Goal: Transaction & Acquisition: Book appointment/travel/reservation

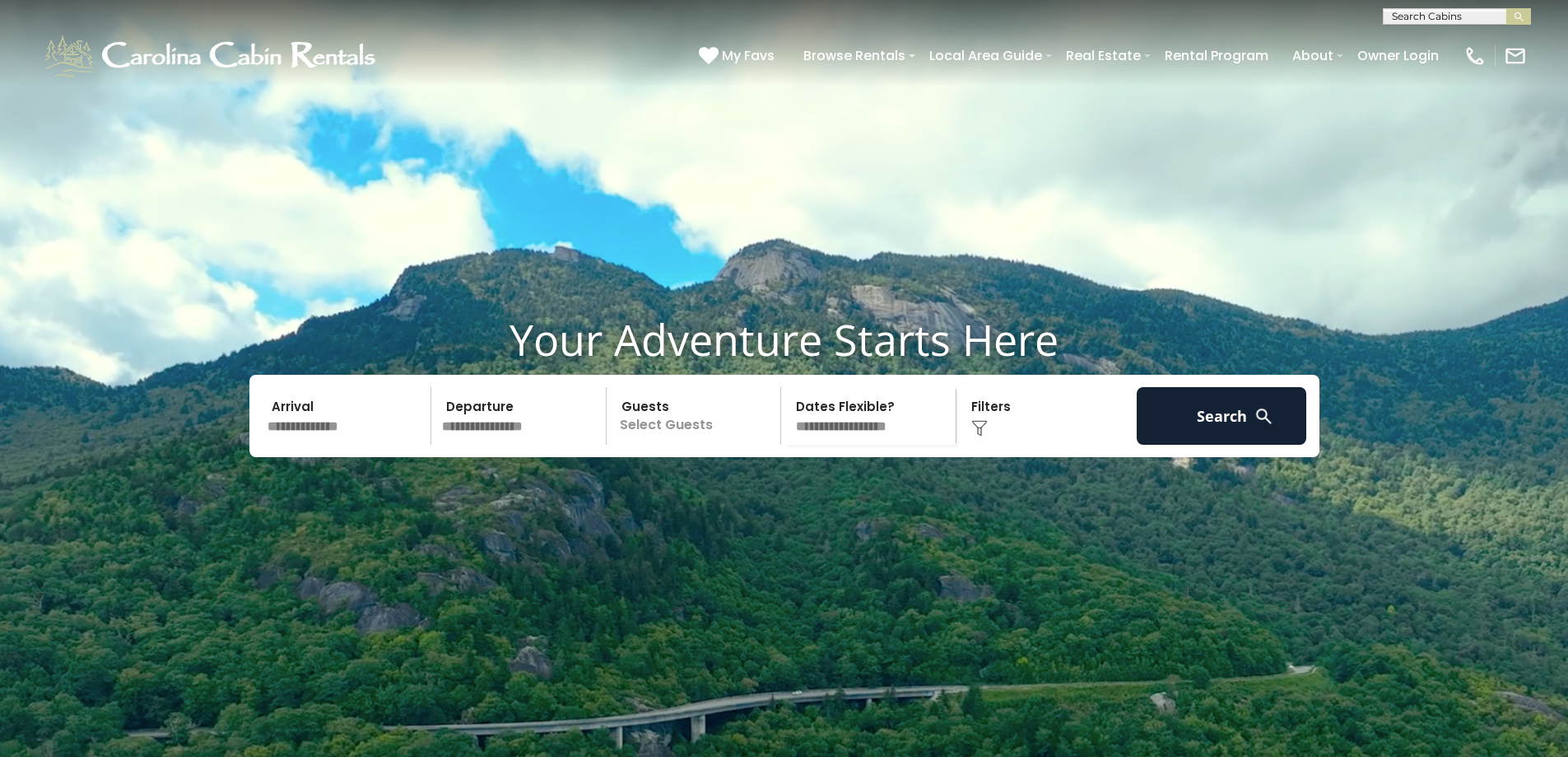
click at [293, 444] on input "text" at bounding box center [347, 416] width 171 height 58
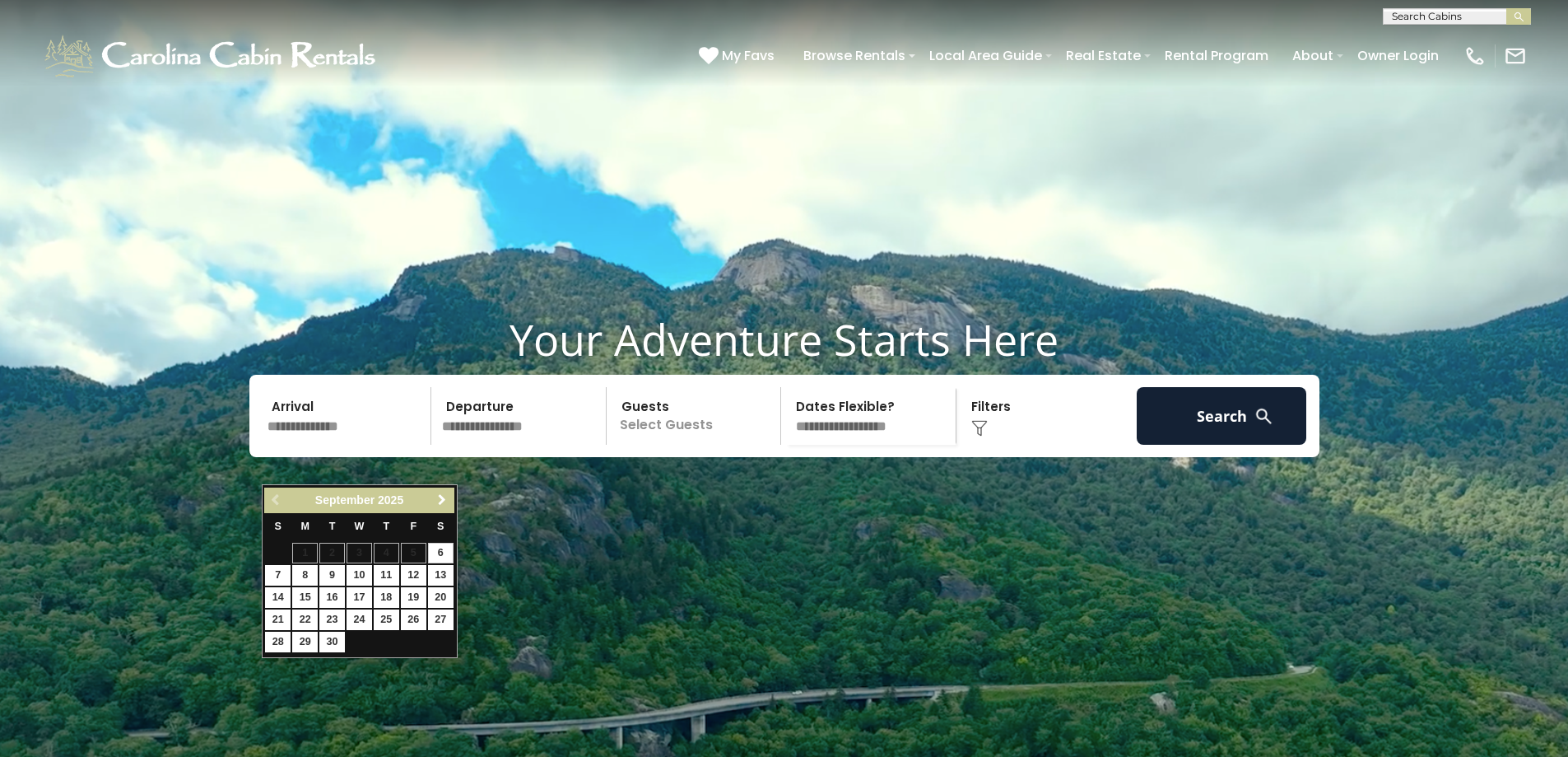
click at [442, 500] on span "Next" at bounding box center [441, 499] width 13 height 13
click at [412, 576] on link "10" at bounding box center [413, 575] width 25 height 20
type input "********"
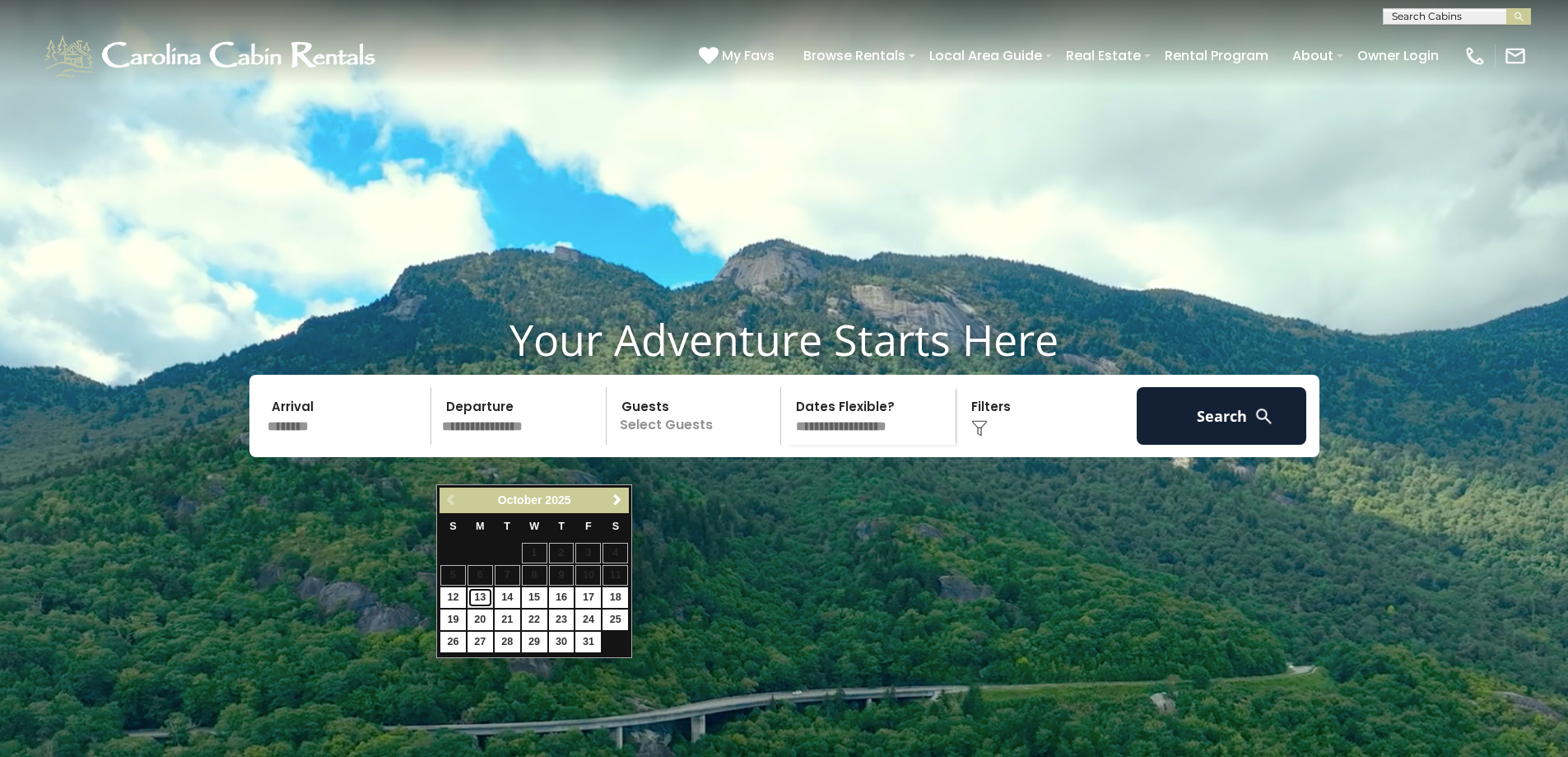
click at [479, 598] on link "13" at bounding box center [480, 597] width 25 height 20
type input "********"
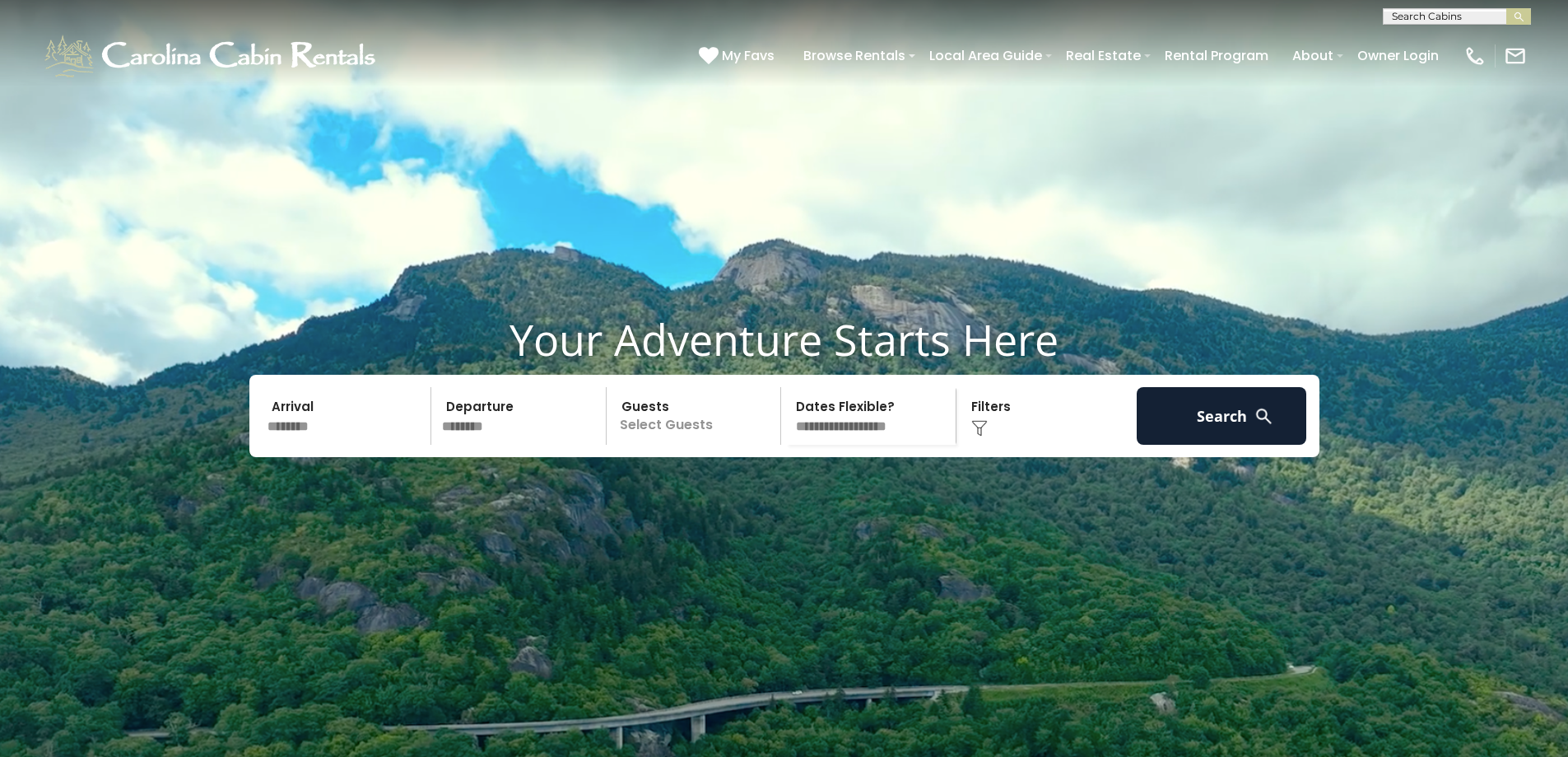
click at [646, 444] on p "Select Guests" at bounding box center [696, 416] width 170 height 58
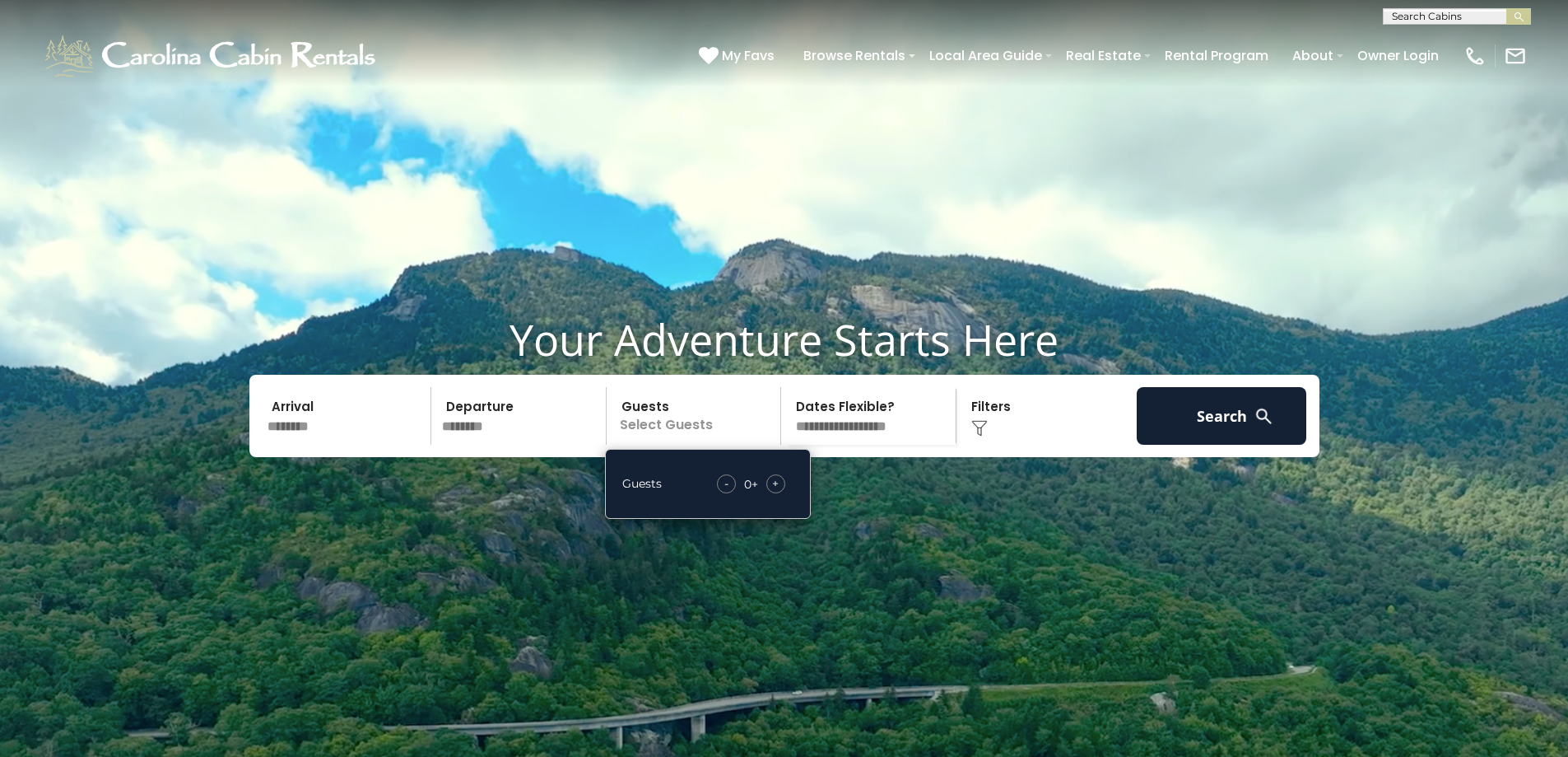
click at [775, 492] on span "+" at bounding box center [775, 483] width 7 height 17
click at [776, 492] on span "+" at bounding box center [775, 483] width 7 height 17
click at [777, 492] on span "+" at bounding box center [775, 483] width 7 height 17
click at [1206, 444] on button "Search" at bounding box center [1222, 416] width 171 height 58
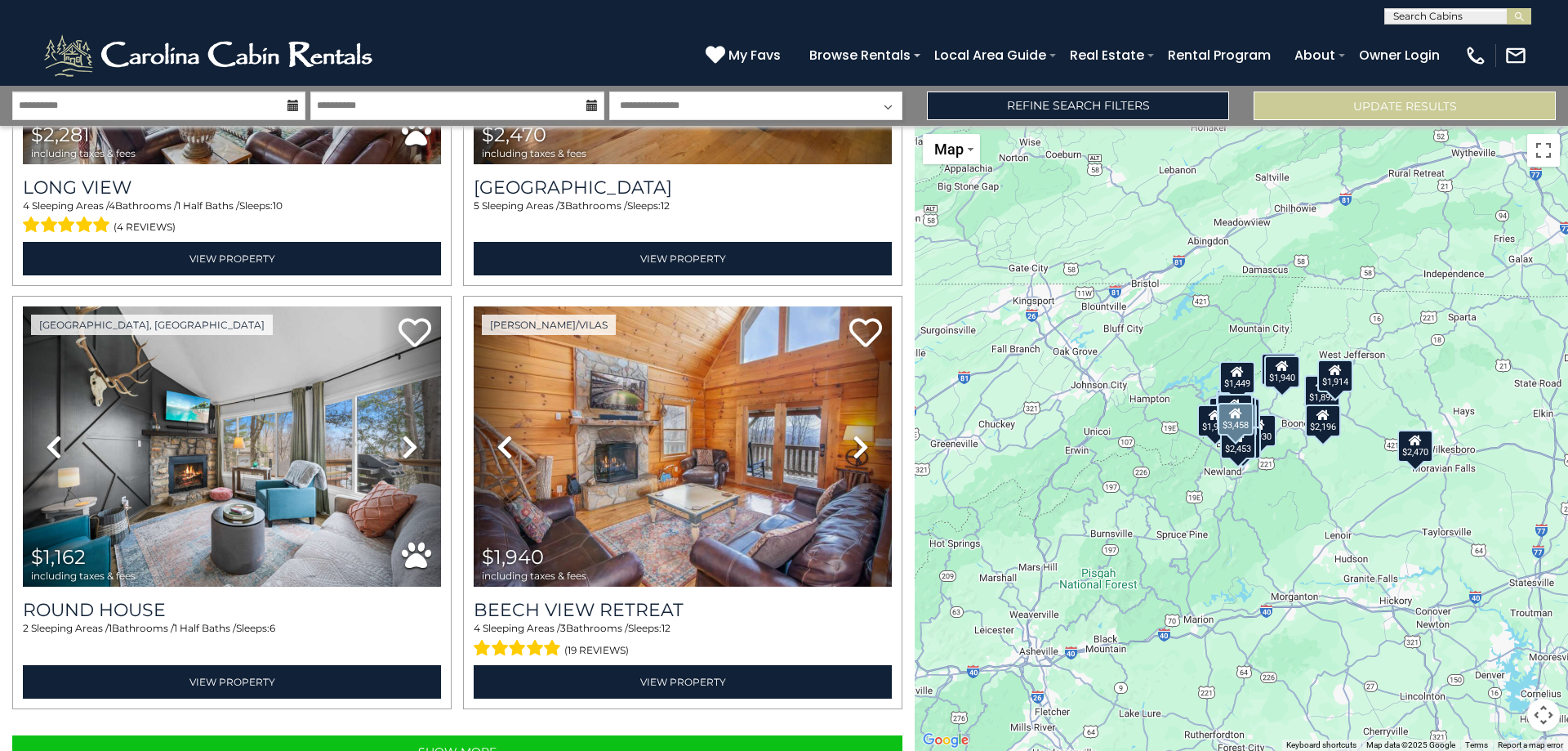
scroll to position [5816, 0]
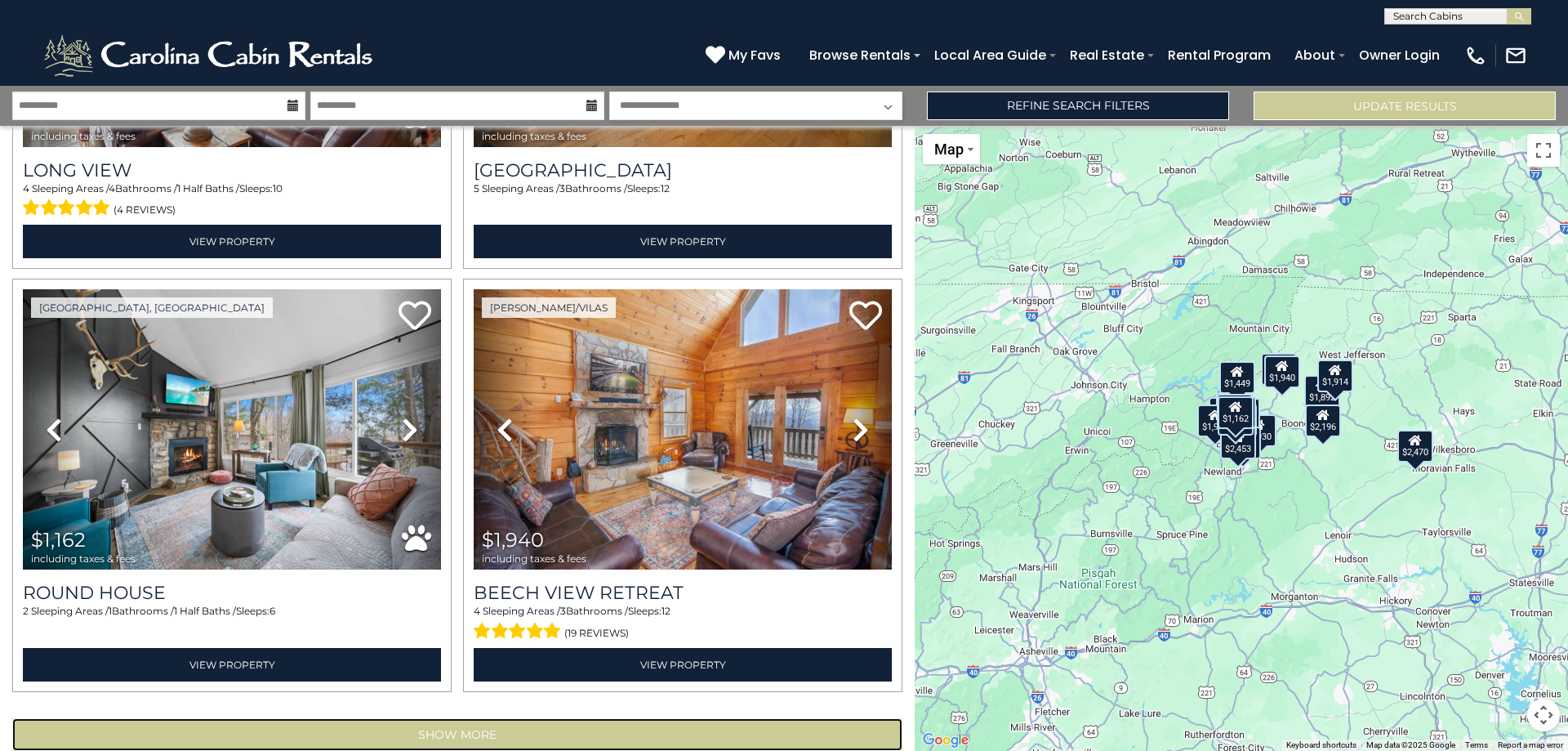
click at [411, 718] on button "Show More" at bounding box center [457, 734] width 890 height 33
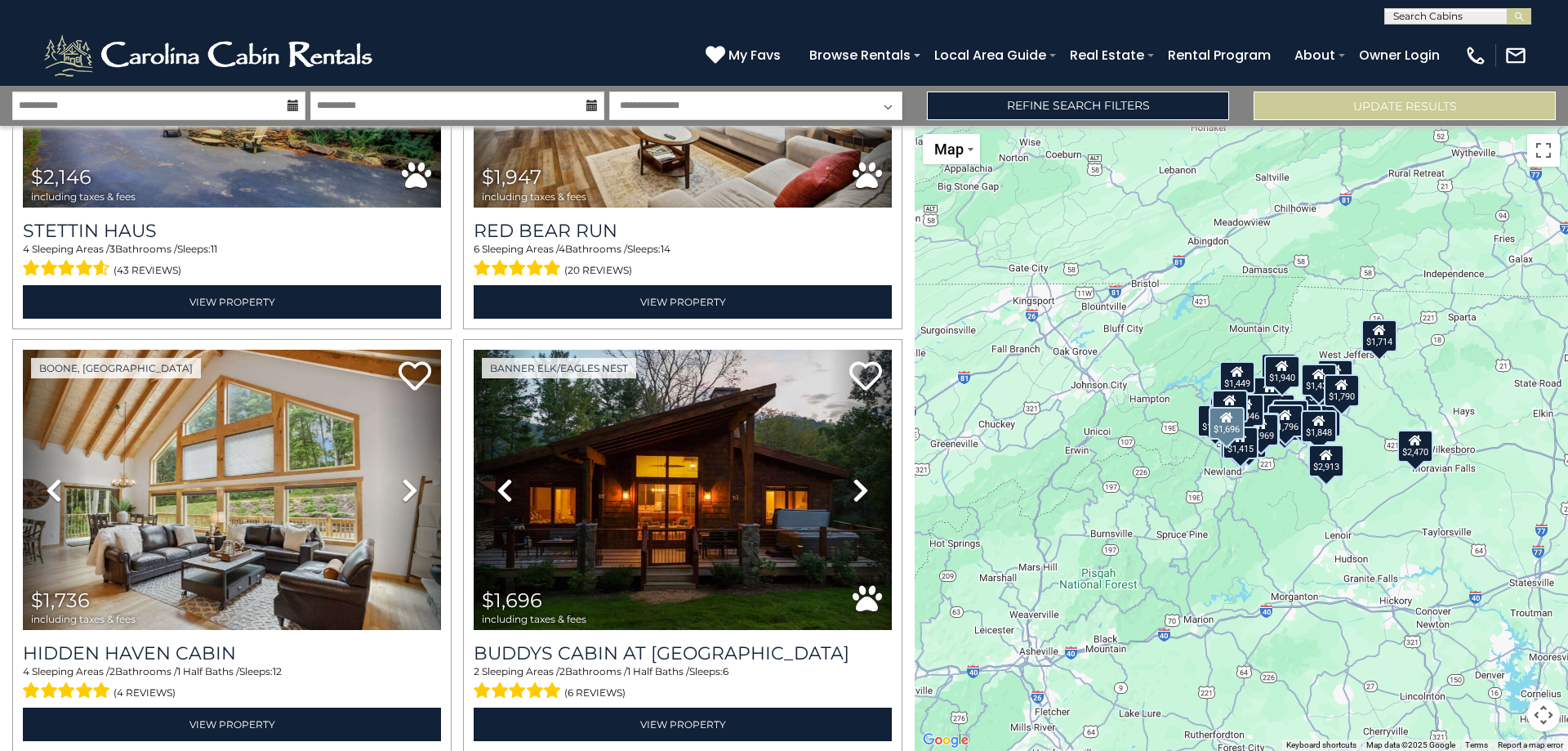
scroll to position [12112, 0]
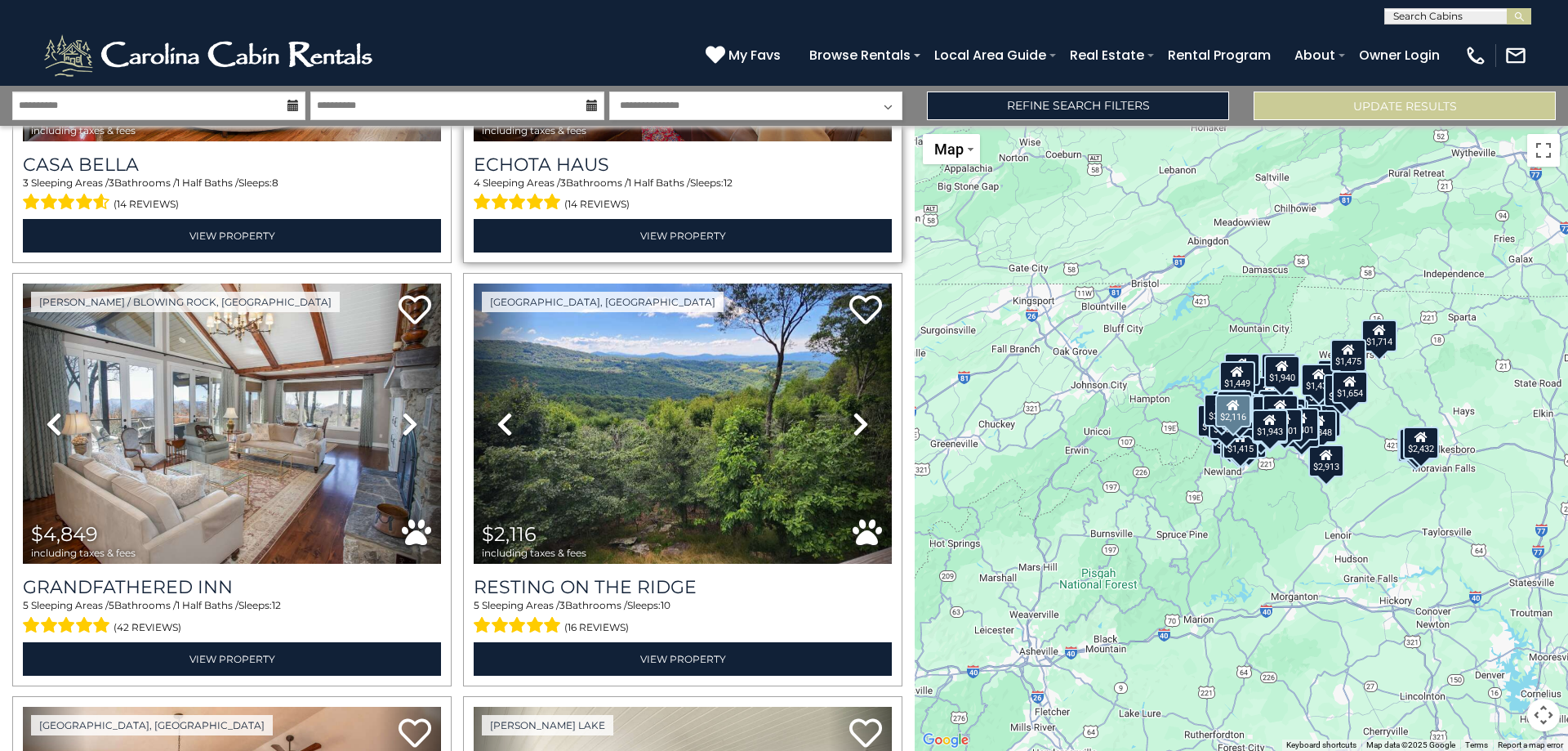
scroll to position [18410, 0]
